Goal: Task Accomplishment & Management: Manage account settings

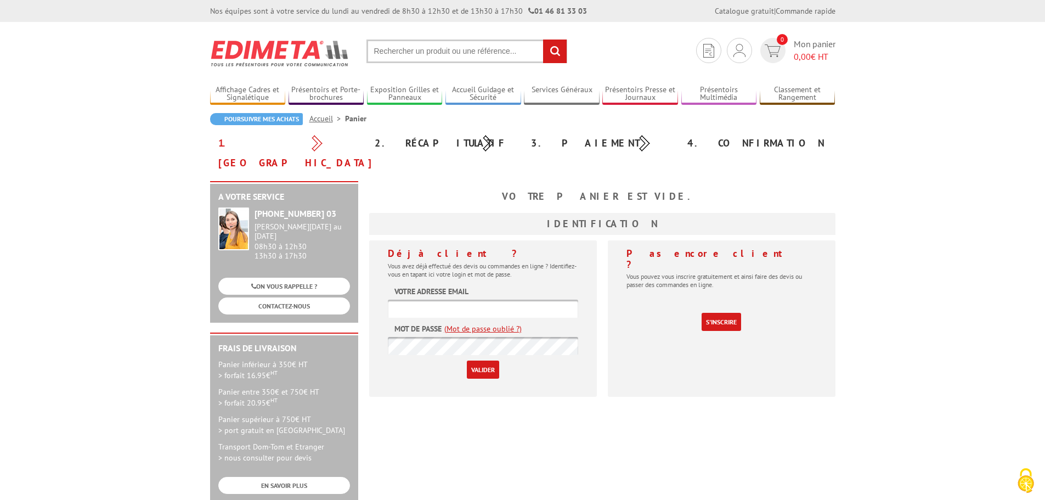
click at [509, 300] on input "text" at bounding box center [483, 309] width 190 height 18
type input "mjousse@mlvn.fr"
click at [467, 360] on input "Valider" at bounding box center [483, 369] width 32 height 18
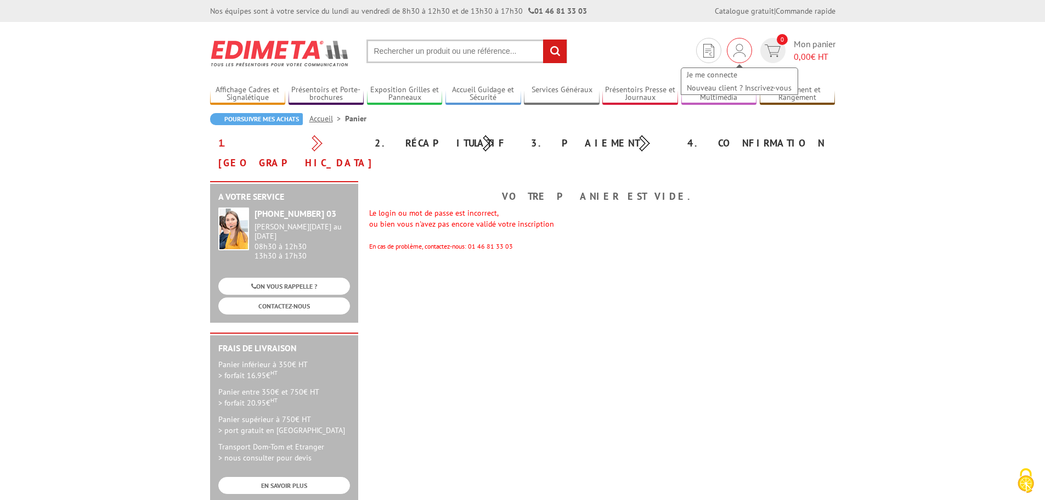
click at [742, 50] on img at bounding box center [740, 50] width 12 height 13
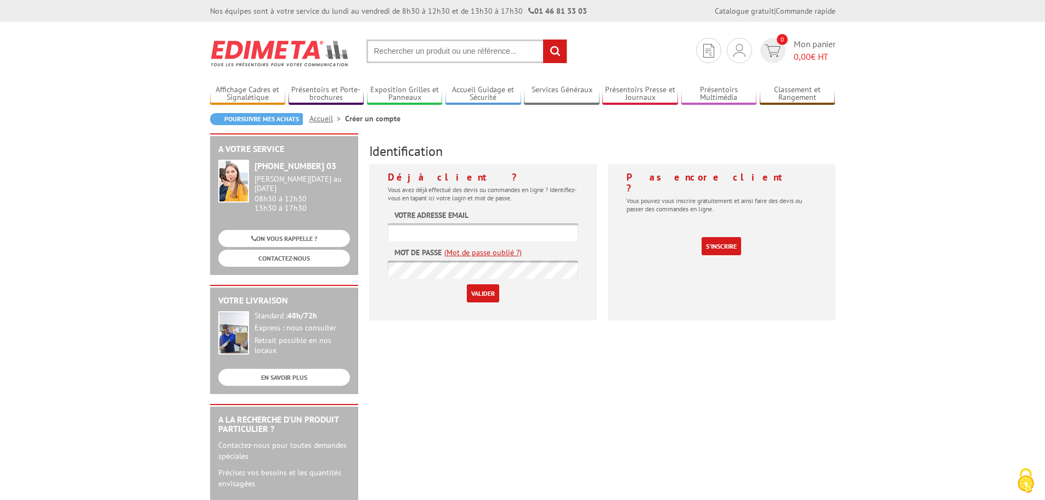
click at [511, 253] on link "(Mot de passe oublié ?)" at bounding box center [482, 252] width 77 height 11
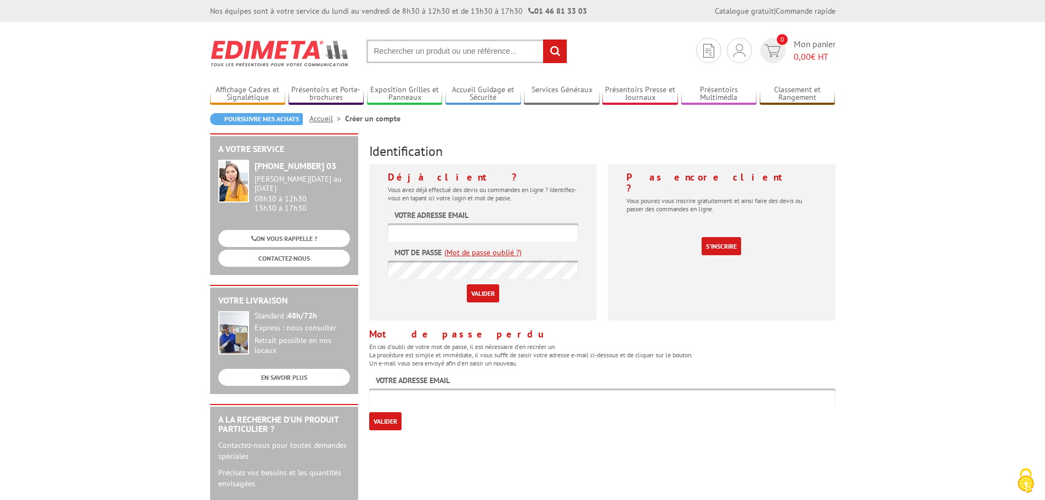
click at [426, 391] on input "text" at bounding box center [602, 397] width 466 height 18
type input "mjousse@mlvn.fr"
click at [395, 423] on input "Valider" at bounding box center [385, 421] width 32 height 18
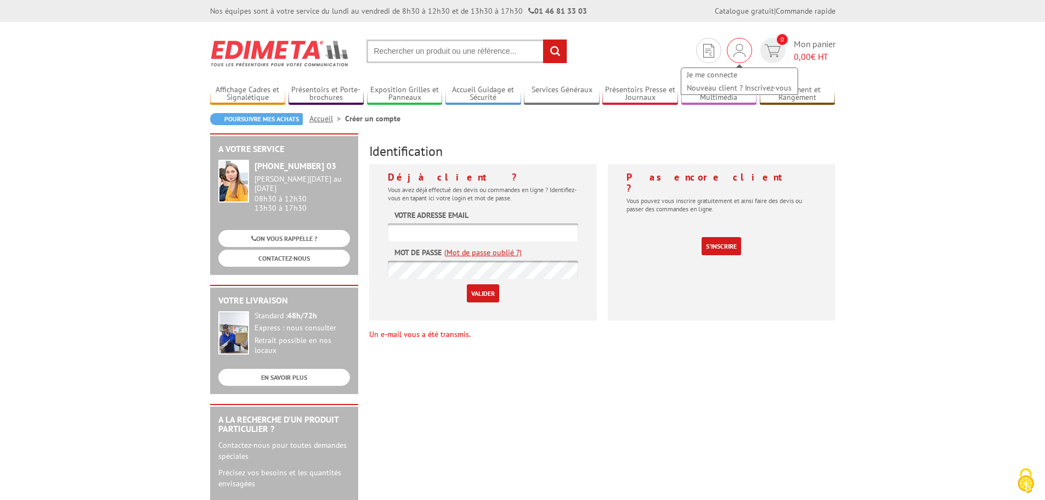
click at [740, 46] on img at bounding box center [740, 50] width 12 height 13
click at [509, 234] on input "text" at bounding box center [483, 232] width 190 height 18
type input "mjousse@mlvn.fr"
click at [467, 284] on input "Valider" at bounding box center [483, 293] width 32 height 18
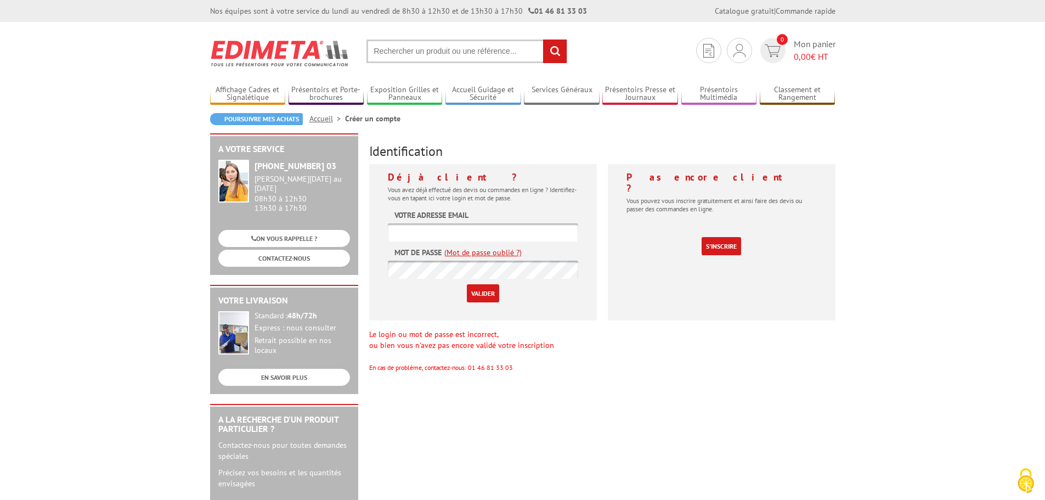
click at [431, 225] on input "text" at bounding box center [483, 232] width 190 height 18
type input "mjousse@mlvn.fr"
click at [467, 284] on input "Valider" at bounding box center [483, 293] width 32 height 18
click at [821, 46] on span "Mon panier 0,00 € HT" at bounding box center [815, 50] width 42 height 25
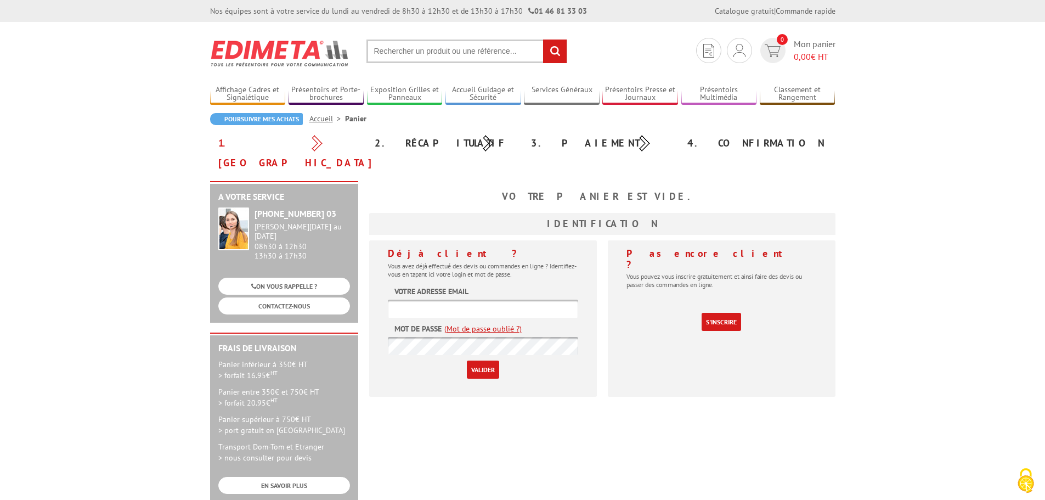
click at [493, 323] on link "(Mot de passe oublié ?)" at bounding box center [482, 328] width 77 height 11
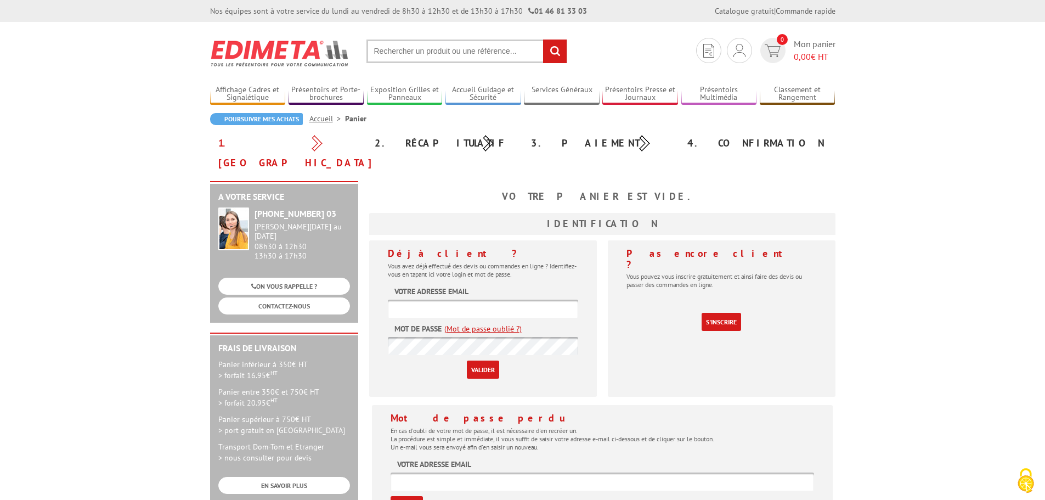
click at [449, 472] on input "text" at bounding box center [603, 481] width 424 height 18
type input "mjousse@mlvn.fr"
click at [404, 496] on input "Valider" at bounding box center [407, 505] width 32 height 18
